Goal: Task Accomplishment & Management: Complete application form

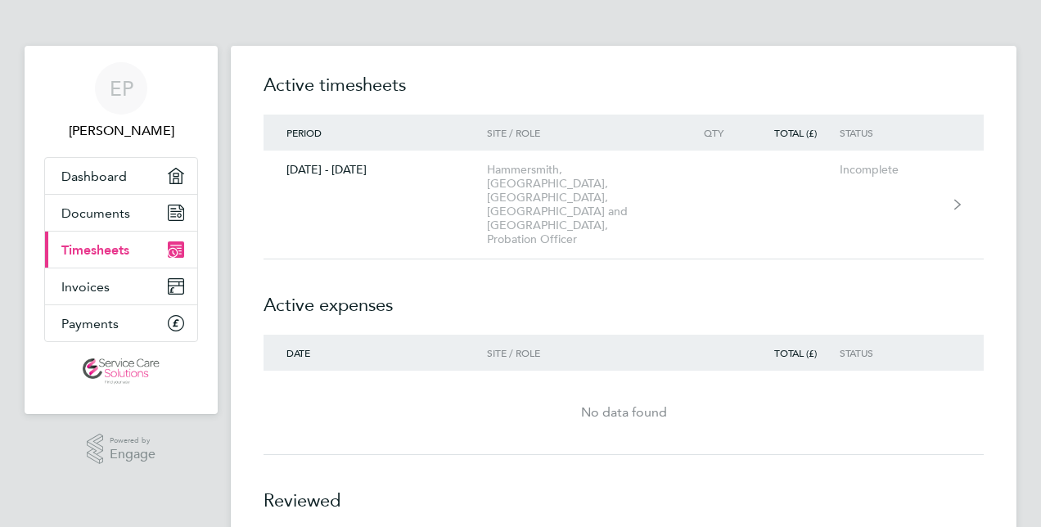
click at [115, 244] on span "Timesheets" at bounding box center [95, 250] width 68 height 16
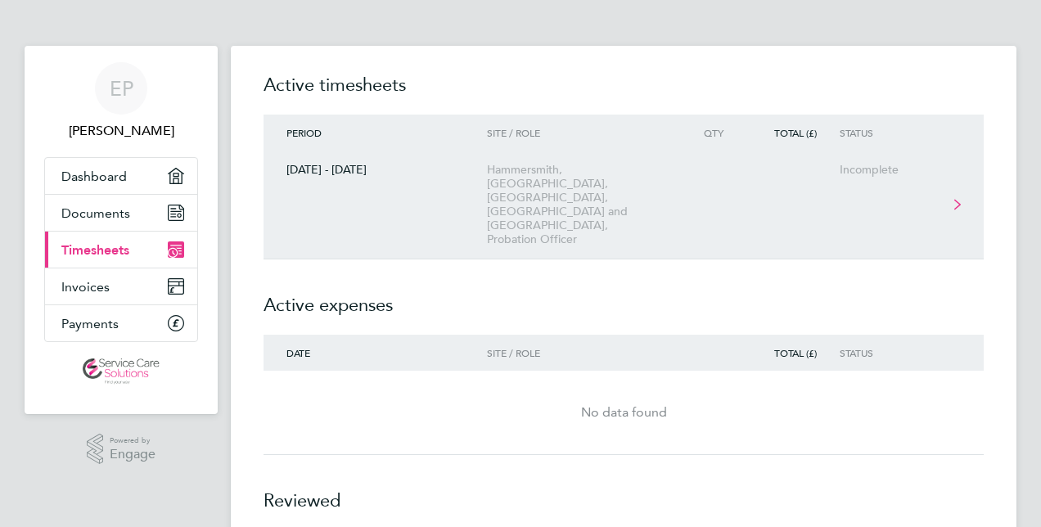
click at [501, 203] on div "Hammersmith, [GEOGRAPHIC_DATA], [GEOGRAPHIC_DATA], [GEOGRAPHIC_DATA] and [GEOGR…" at bounding box center [580, 204] width 187 height 83
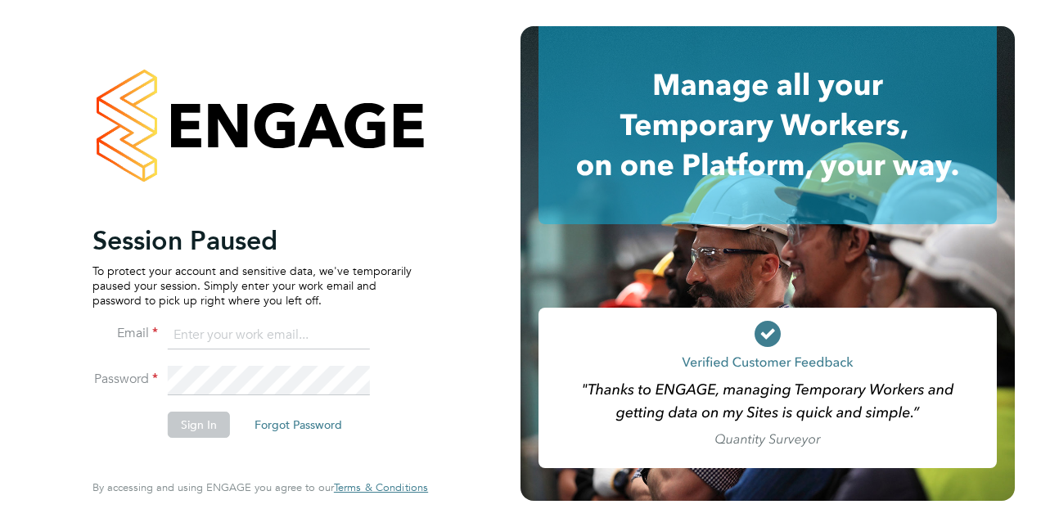
click at [198, 339] on input at bounding box center [269, 335] width 202 height 29
type input "ejpurnell15@gmail.com"
click at [209, 363] on li "Email ejpurnell15@gmail.com" at bounding box center [251, 344] width 319 height 46
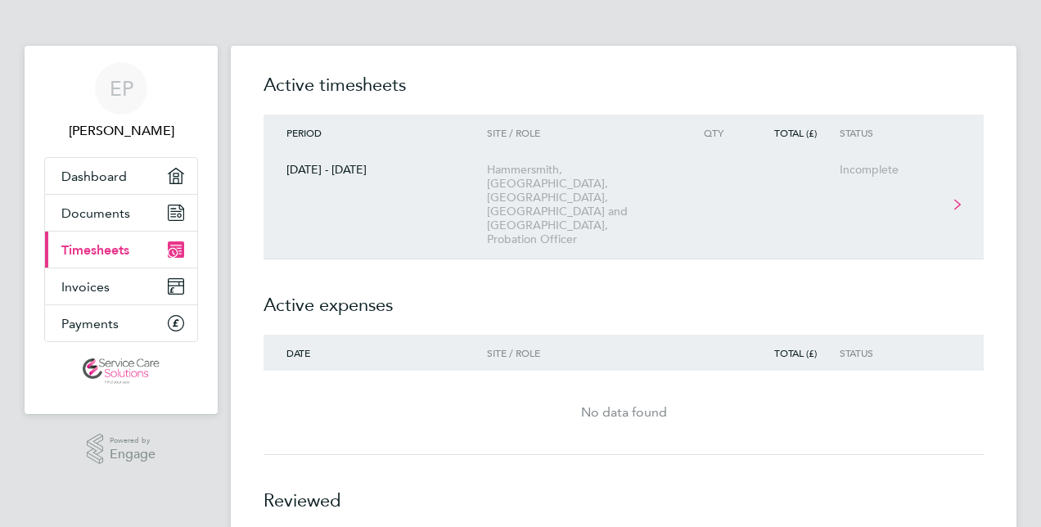
click at [464, 194] on link "[DATE] - [DATE] [GEOGRAPHIC_DATA], [GEOGRAPHIC_DATA], [GEOGRAPHIC_DATA], [GEOGR…" at bounding box center [624, 205] width 720 height 109
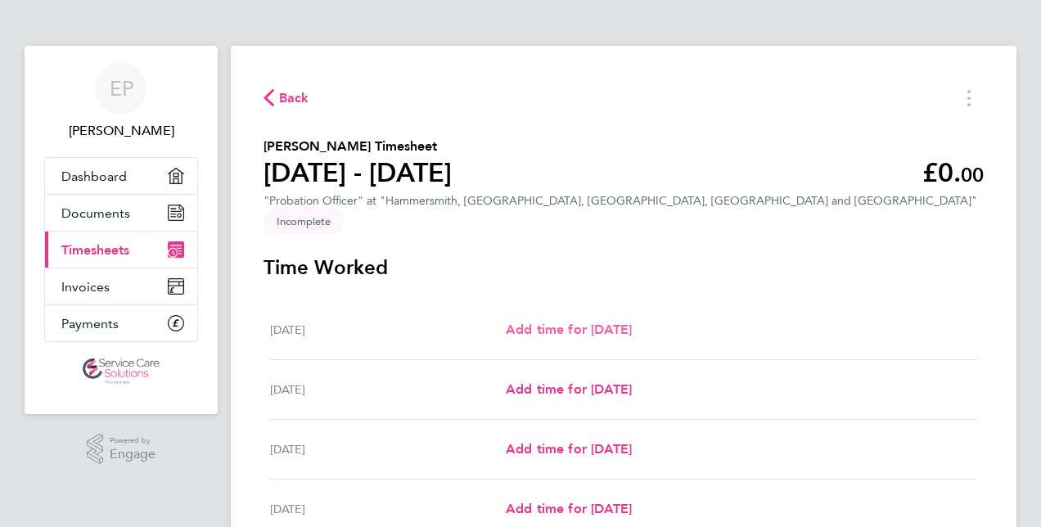
click at [582, 322] on span "Add time for [DATE]" at bounding box center [569, 330] width 126 height 16
select select "30"
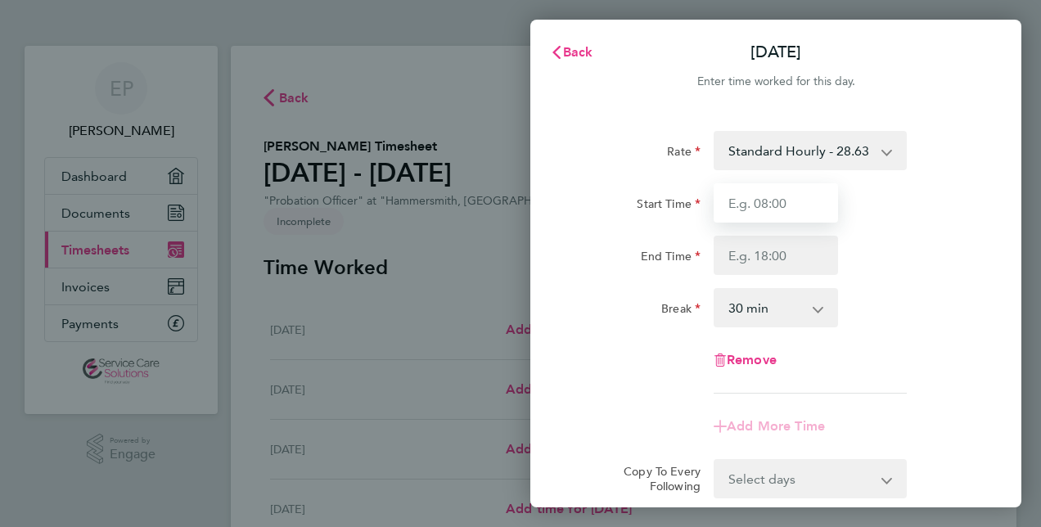
click at [784, 189] on input "Start Time" at bounding box center [776, 202] width 124 height 39
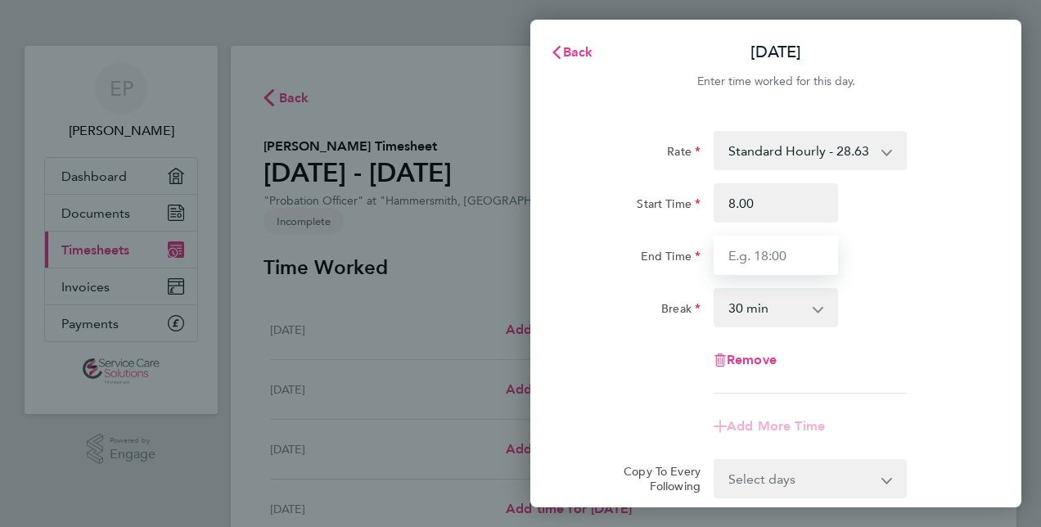
type input "08:00"
type input "16:40"
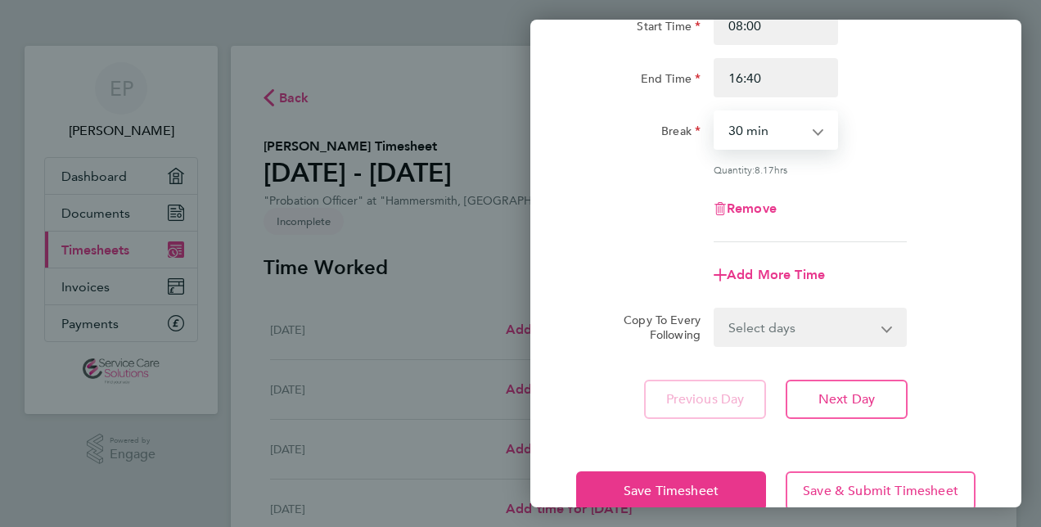
scroll to position [178, 0]
click at [791, 277] on span "Add More Time" at bounding box center [776, 274] width 98 height 16
select select "null"
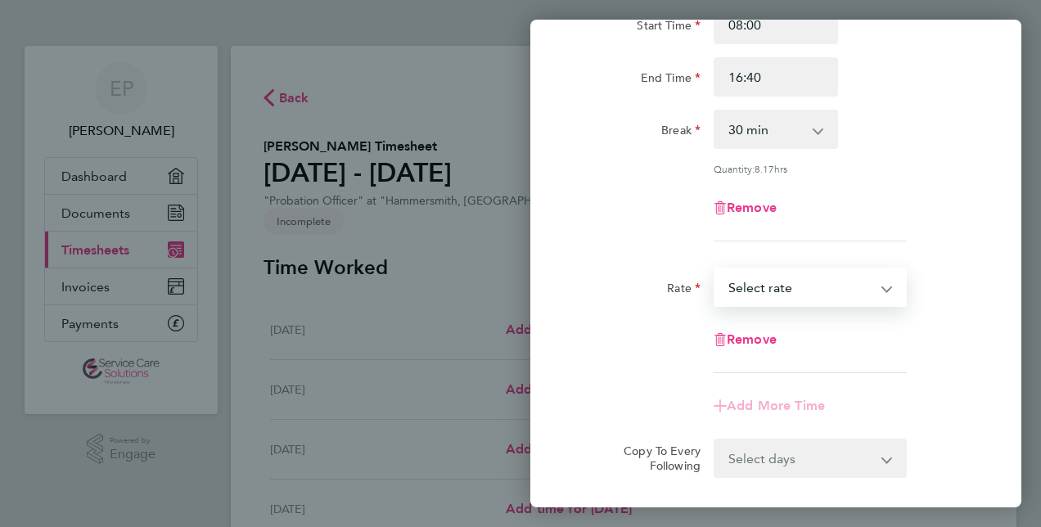
click at [752, 285] on select "Standard Hourly - 28.63 Select rate" at bounding box center [800, 287] width 170 height 36
select select "30"
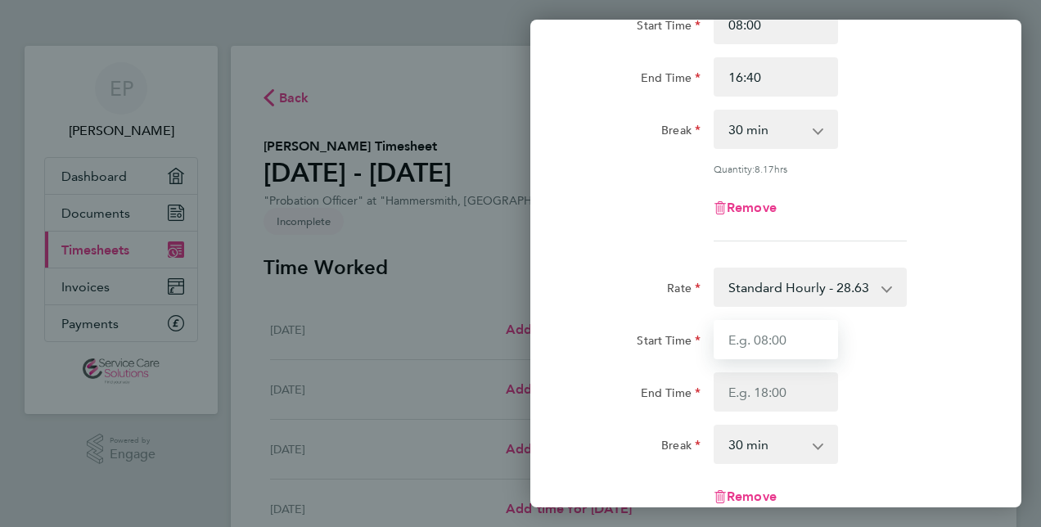
click at [748, 345] on input "Start Time" at bounding box center [776, 339] width 124 height 39
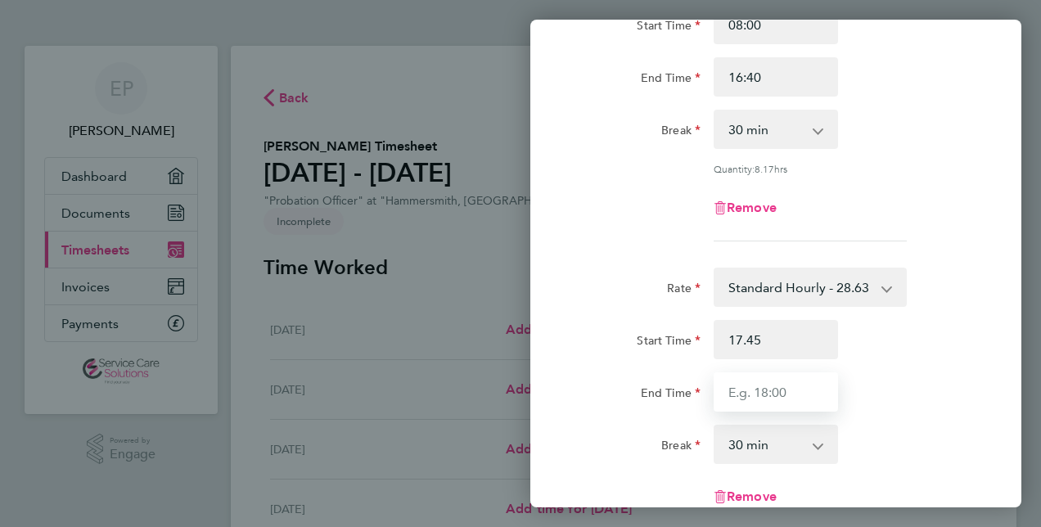
type input "17:45"
type input "18:30"
click at [764, 432] on select "0 min 15 min 30 min 45 min 60 min 75 min 90 min" at bounding box center [765, 444] width 101 height 36
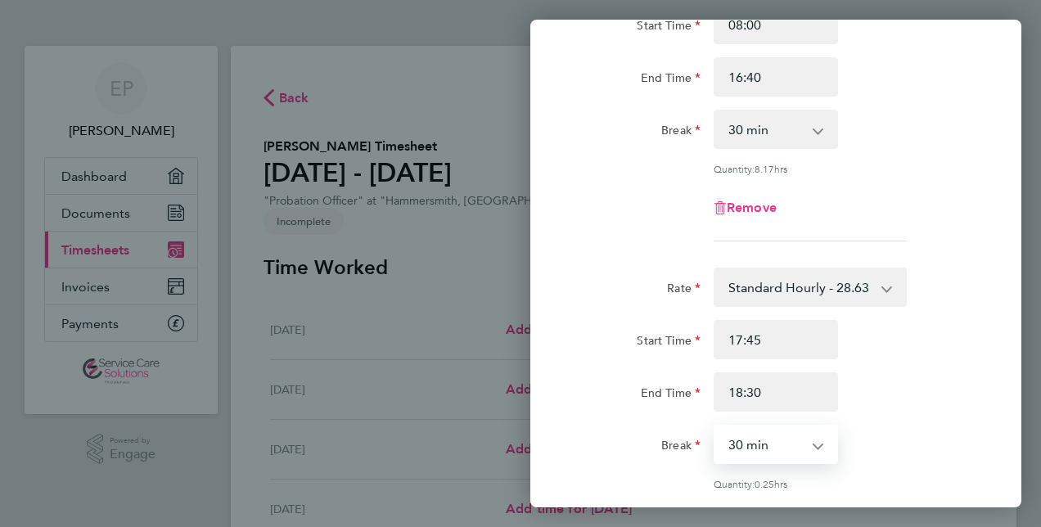
select select "0"
click at [715, 426] on select "0 min 15 min 30 min" at bounding box center [765, 444] width 101 height 36
click at [979, 372] on div "End Time 18:30" at bounding box center [776, 391] width 412 height 39
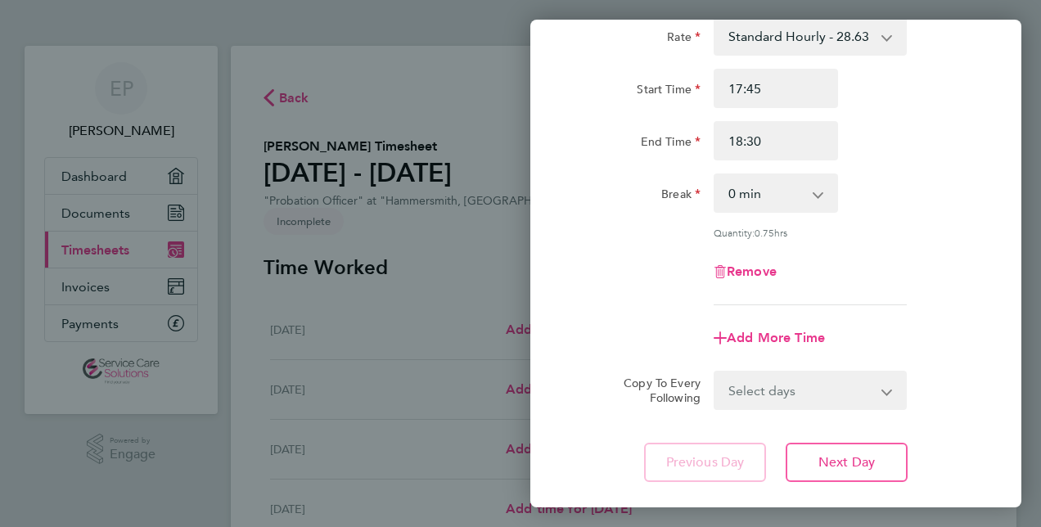
scroll to position [525, 0]
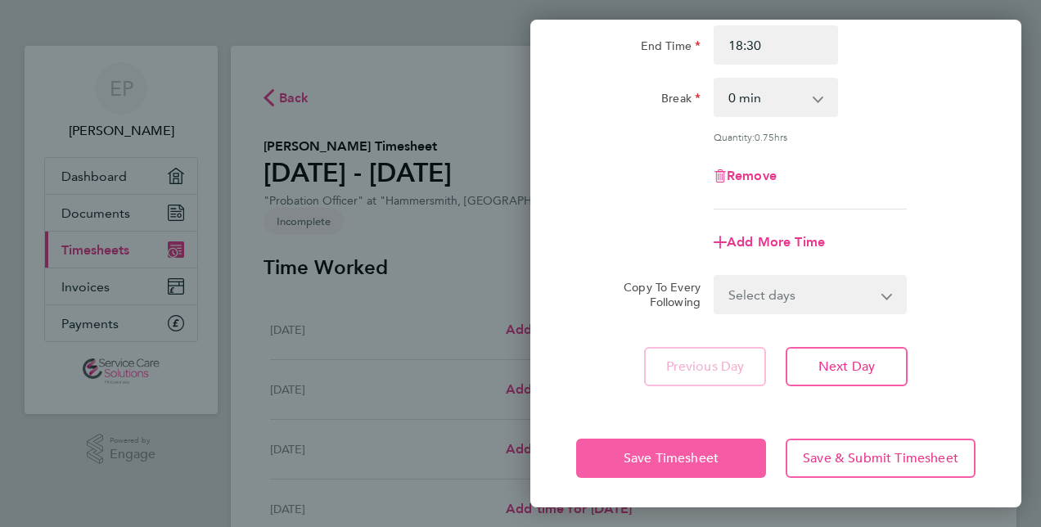
click at [668, 461] on span "Save Timesheet" at bounding box center [671, 458] width 95 height 16
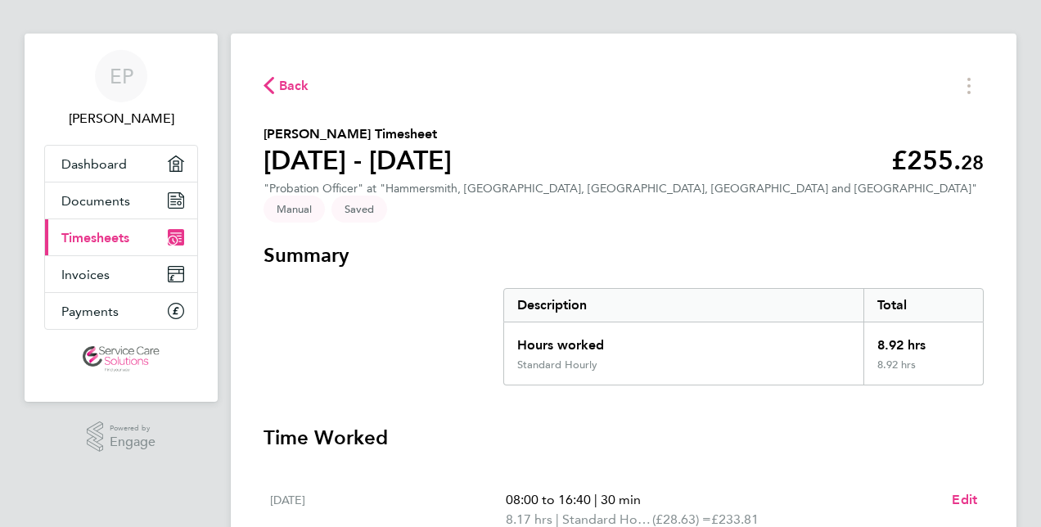
scroll to position [11, 0]
click at [291, 82] on span "Back" at bounding box center [294, 87] width 30 height 20
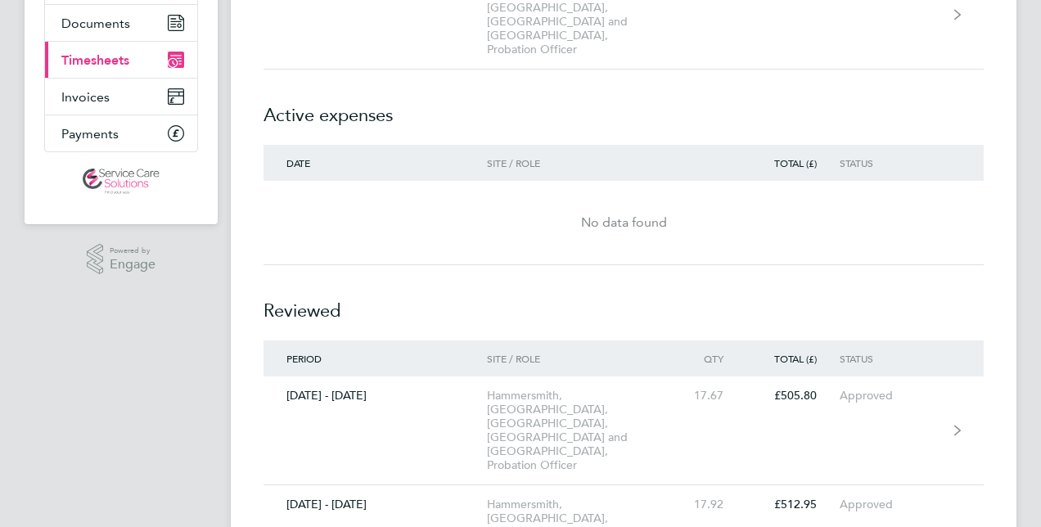
scroll to position [192, 0]
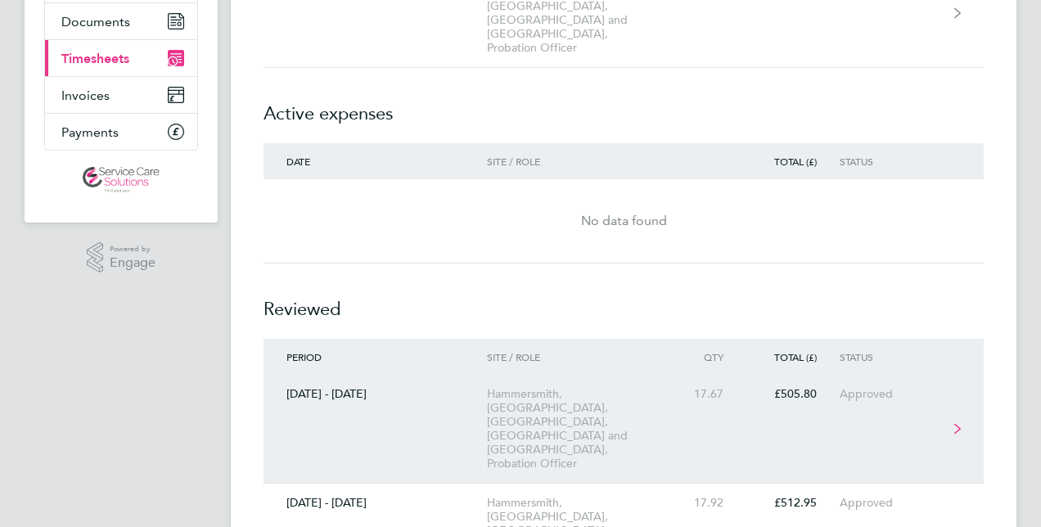
click at [625, 387] on div "Hammersmith, [GEOGRAPHIC_DATA], [GEOGRAPHIC_DATA], [GEOGRAPHIC_DATA] and [GEOGR…" at bounding box center [580, 428] width 187 height 83
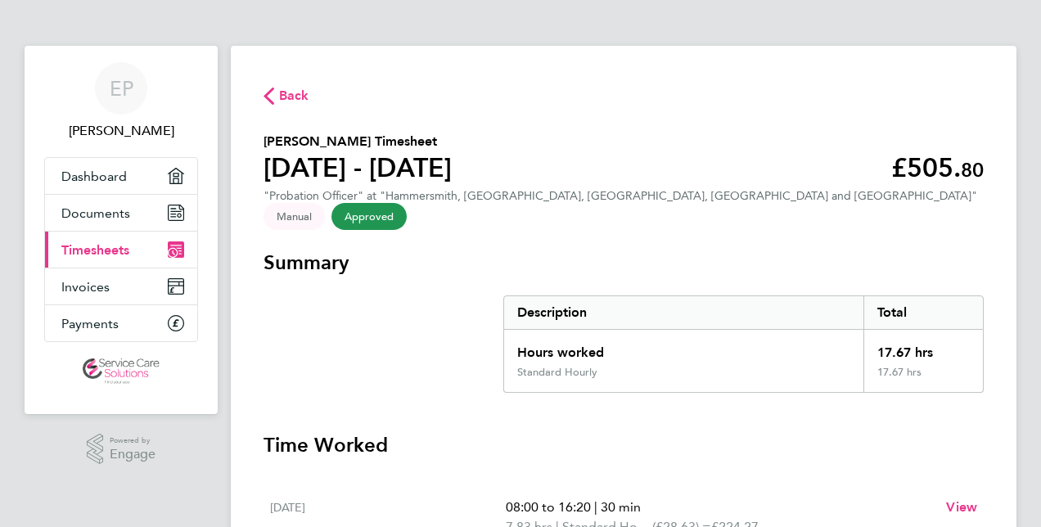
click at [295, 106] on div "Back [PERSON_NAME] Timesheet [DATE] - [DATE] £505. 80 "Probation Officer" at "H…" at bounding box center [624, 536] width 786 height 981
click at [292, 90] on span "Back" at bounding box center [294, 96] width 30 height 20
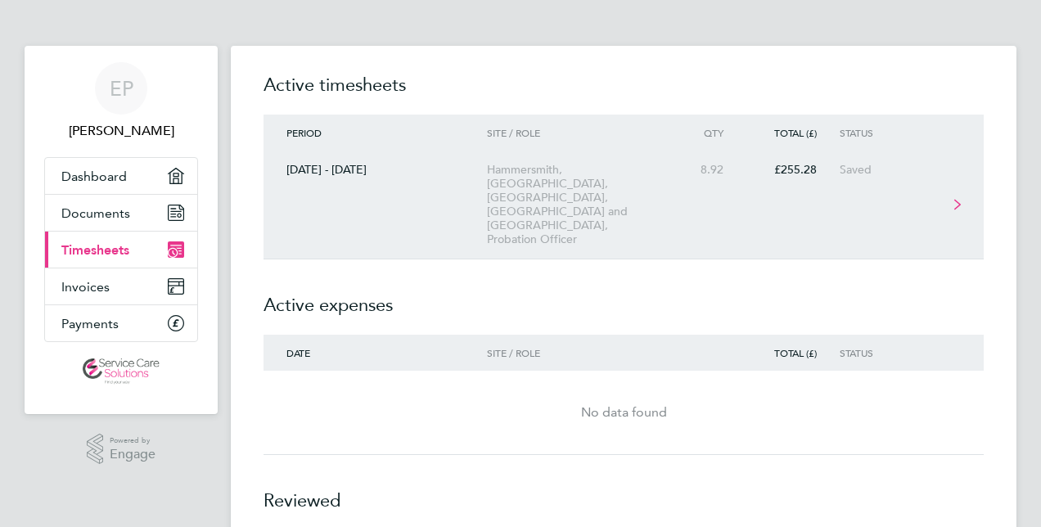
click at [566, 182] on div "Hammersmith, [GEOGRAPHIC_DATA], [GEOGRAPHIC_DATA], [GEOGRAPHIC_DATA] and [GEOGR…" at bounding box center [580, 204] width 187 height 83
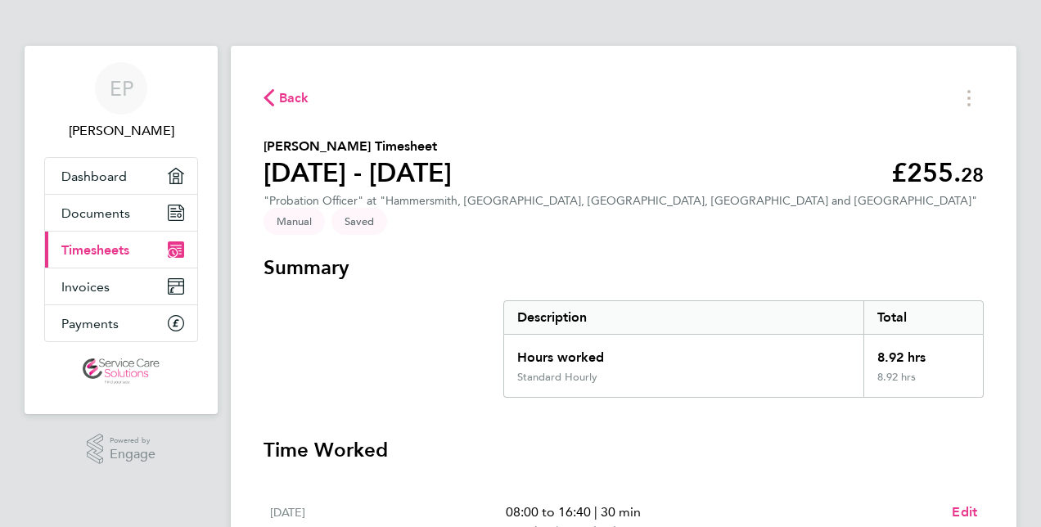
click at [278, 92] on span "Back" at bounding box center [287, 97] width 46 height 16
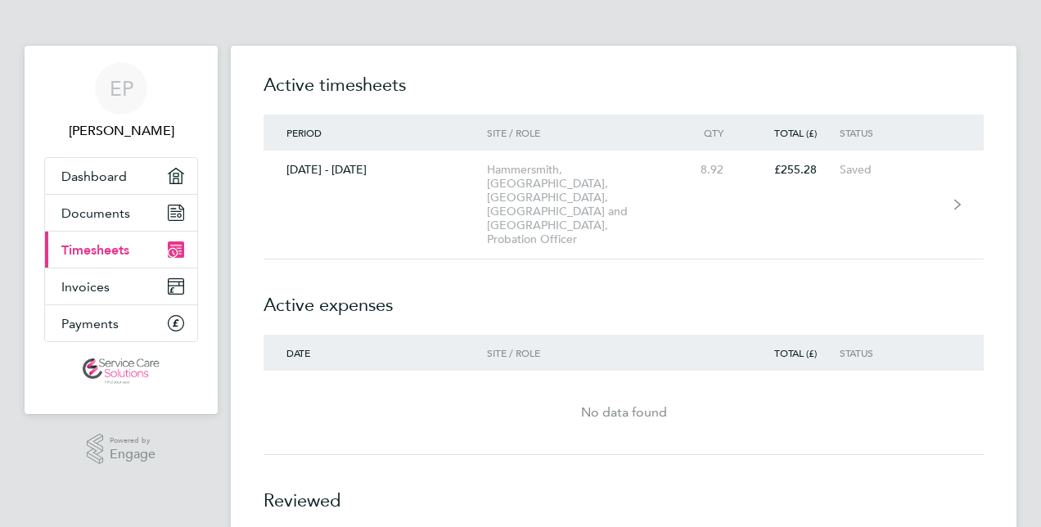
click at [664, 385] on div "No data found" at bounding box center [624, 412] width 720 height 59
